Goal: Task Accomplishment & Management: Manage account settings

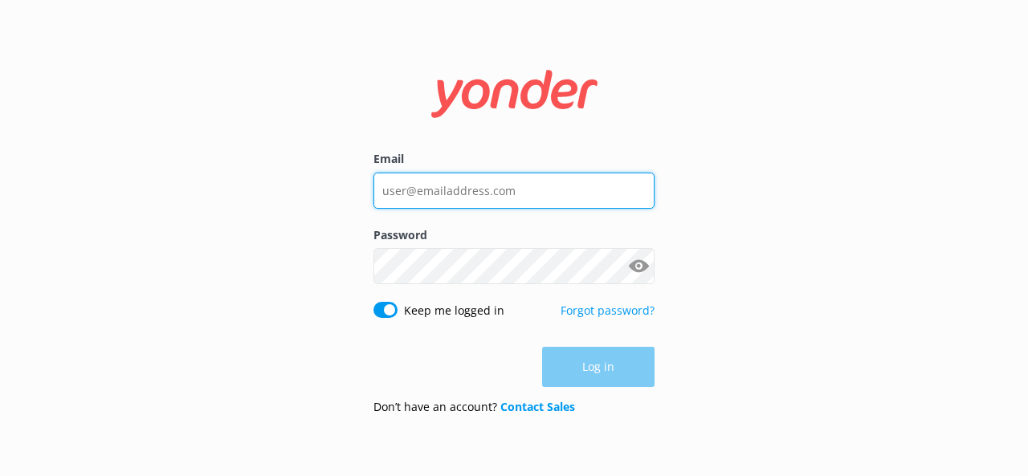
click at [554, 190] on input "Email" at bounding box center [513, 191] width 281 height 36
type input "[EMAIL_ADDRESS][DOMAIN_NAME]"
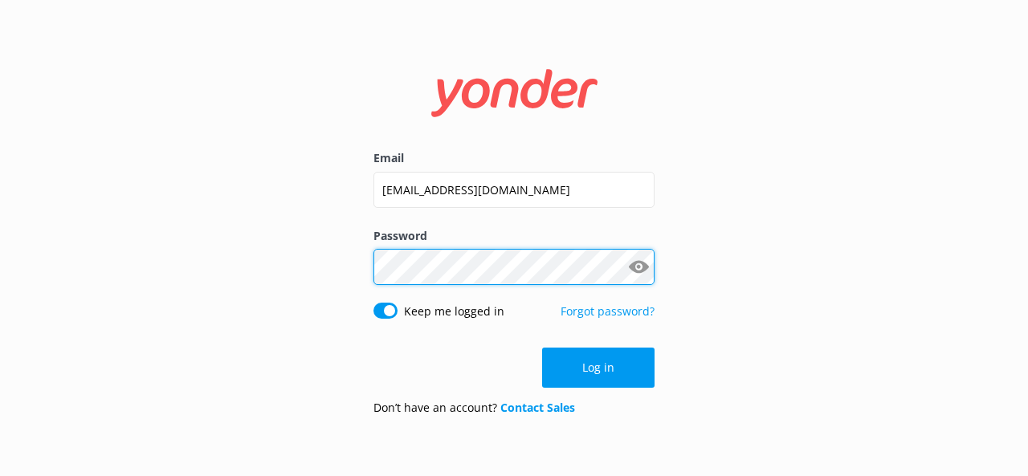
click button "Log in" at bounding box center [598, 368] width 112 height 40
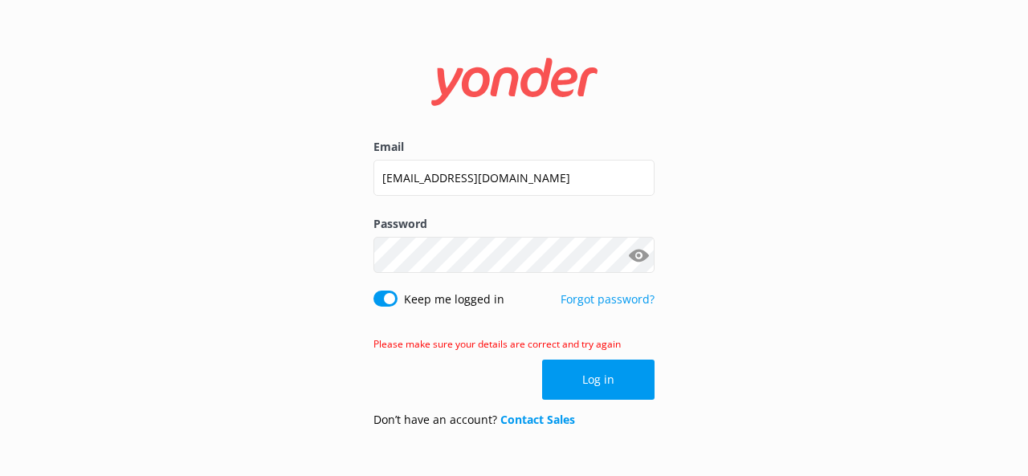
click at [637, 252] on button "Show password" at bounding box center [638, 255] width 32 height 32
click at [583, 372] on button "Log in" at bounding box center [598, 380] width 112 height 40
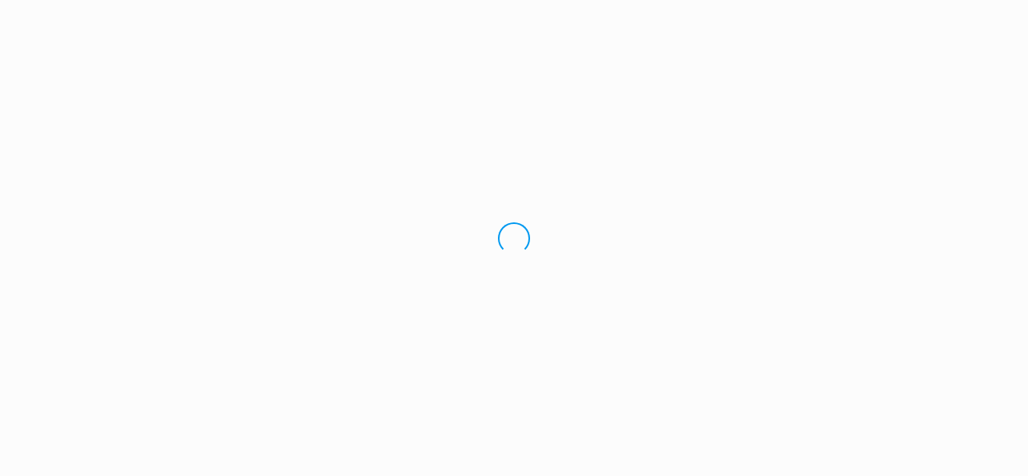
click at [583, 372] on div "Loading.." at bounding box center [514, 238] width 1028 height 476
